Goal: Information Seeking & Learning: Learn about a topic

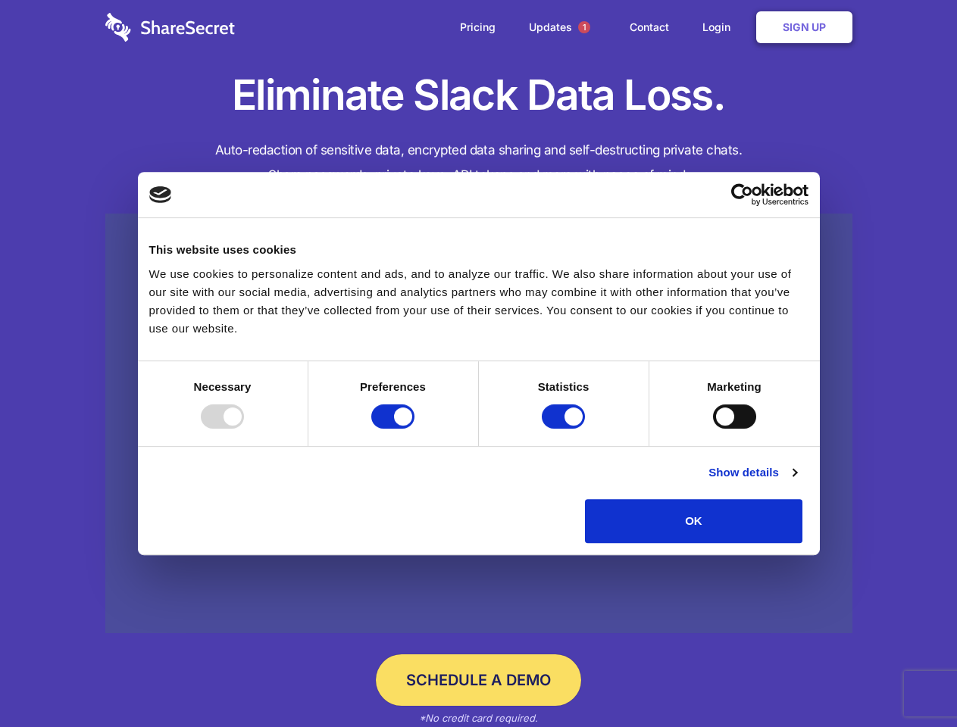
click at [244, 429] on div at bounding box center [222, 417] width 43 height 24
click at [414, 429] on input "Preferences" at bounding box center [392, 417] width 43 height 24
checkbox input "false"
click at [565, 429] on input "Statistics" at bounding box center [563, 417] width 43 height 24
checkbox input "false"
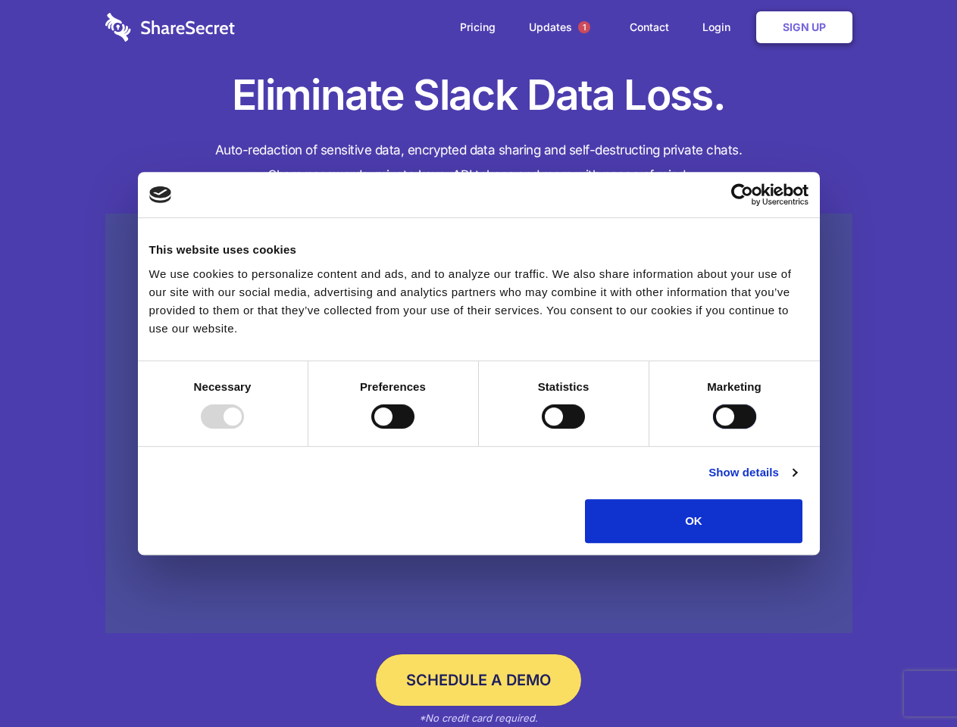
click at [713, 429] on input "Marketing" at bounding box center [734, 417] width 43 height 24
checkbox input "true"
click at [796, 482] on link "Show details" at bounding box center [752, 473] width 88 height 18
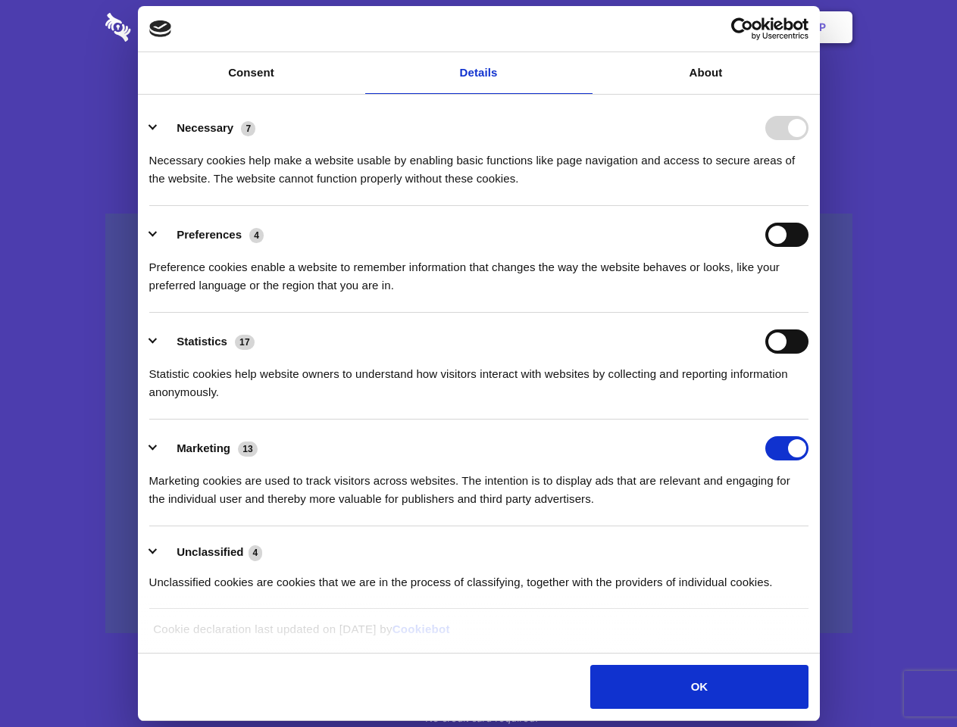
click at [808, 188] on div "Necessary cookies help make a website usable by enabling basic functions like p…" at bounding box center [478, 164] width 659 height 48
click at [583, 27] on span "1" at bounding box center [584, 27] width 12 height 12
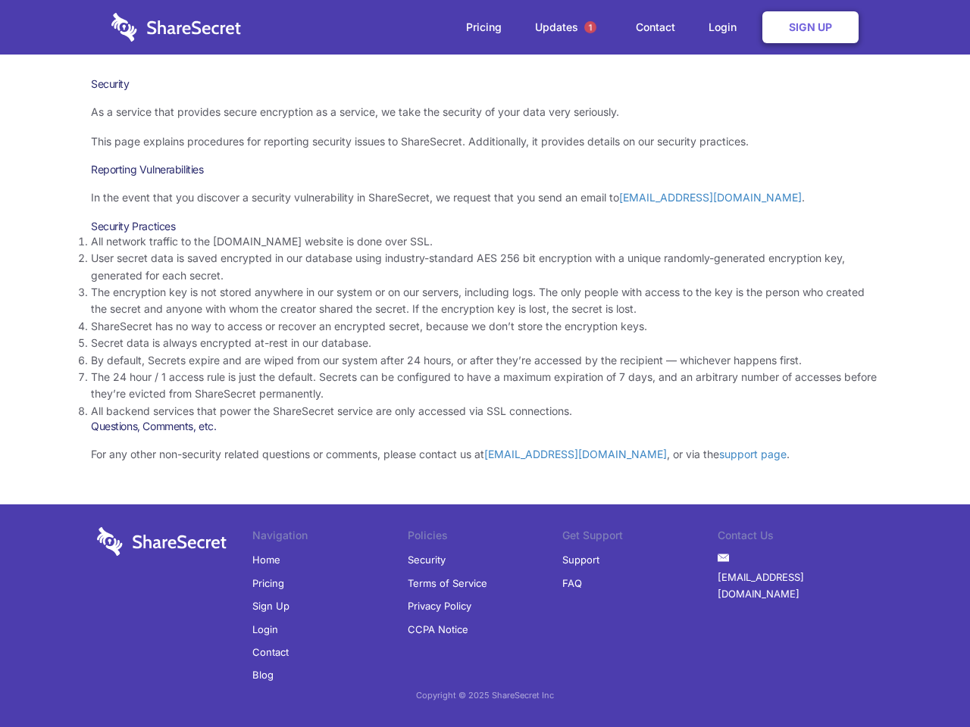
click at [485, 364] on li "By default, Secrets expire and are wiped from our system after 24 hours, or aft…" at bounding box center [485, 360] width 788 height 17
click at [590, 27] on span "1" at bounding box center [590, 27] width 12 height 12
